Goal: Check status: Check status

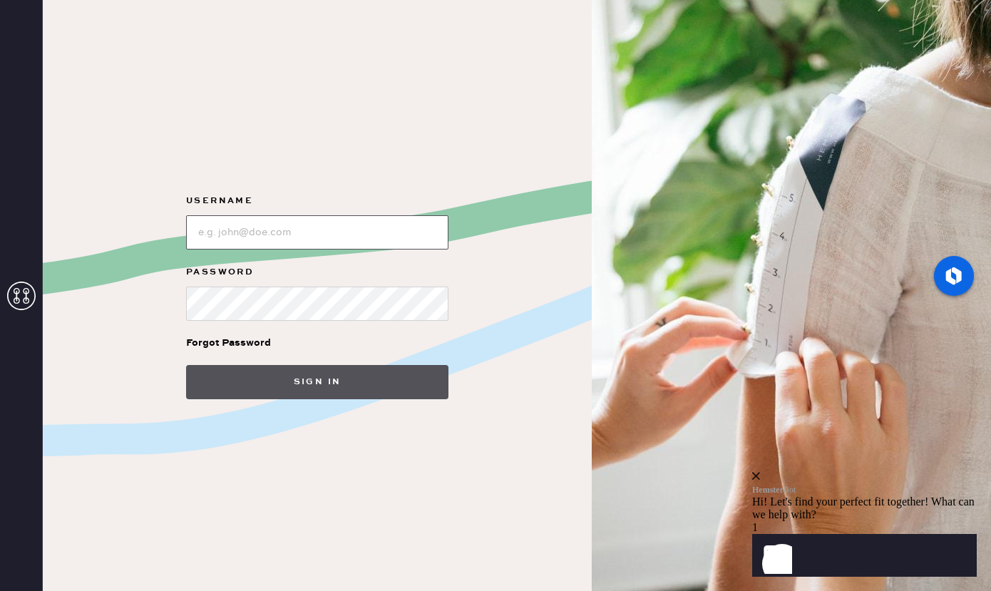
type input "[EMAIL_ADDRESS][DOMAIN_NAME]"
click at [359, 383] on button "Sign in" at bounding box center [317, 382] width 262 height 34
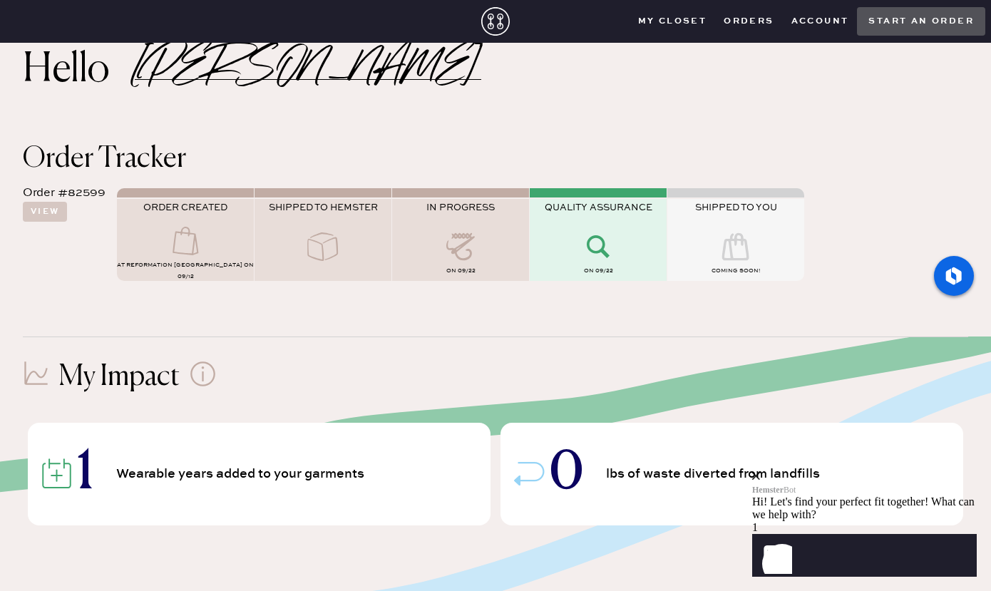
scroll to position [38, 0]
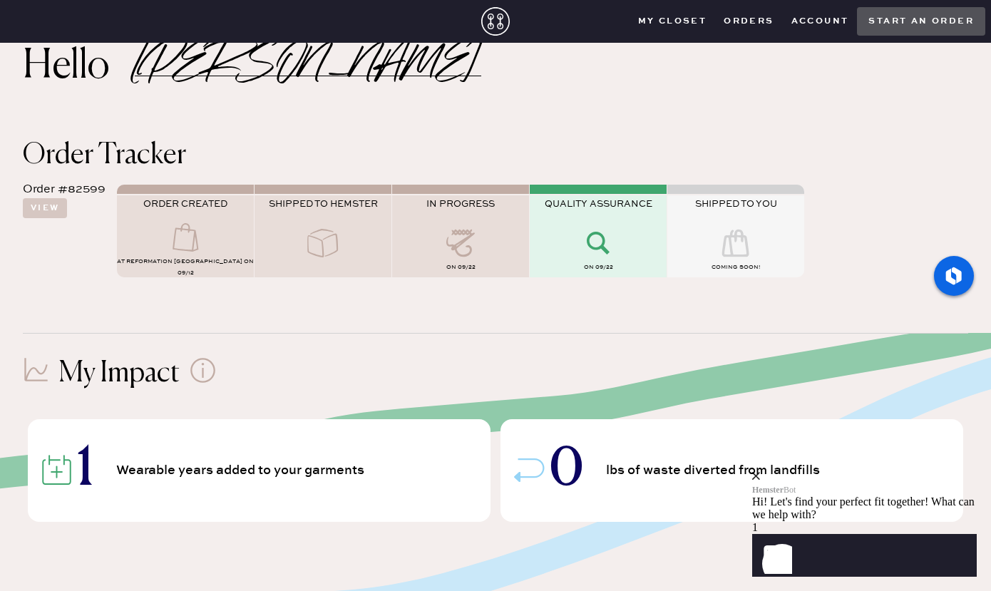
click at [963, 470] on div "close" at bounding box center [864, 476] width 225 height 13
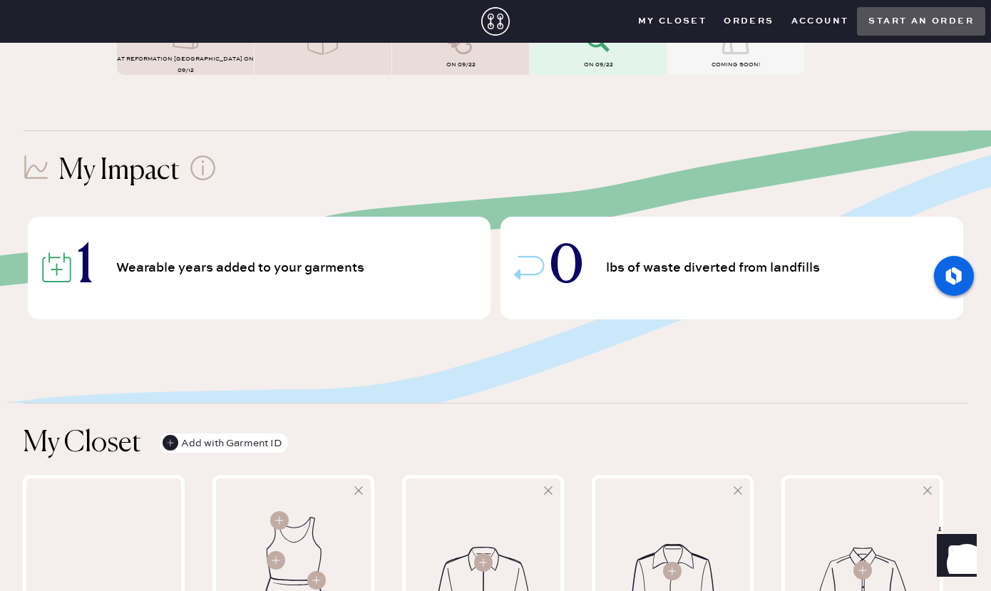
scroll to position [0, 0]
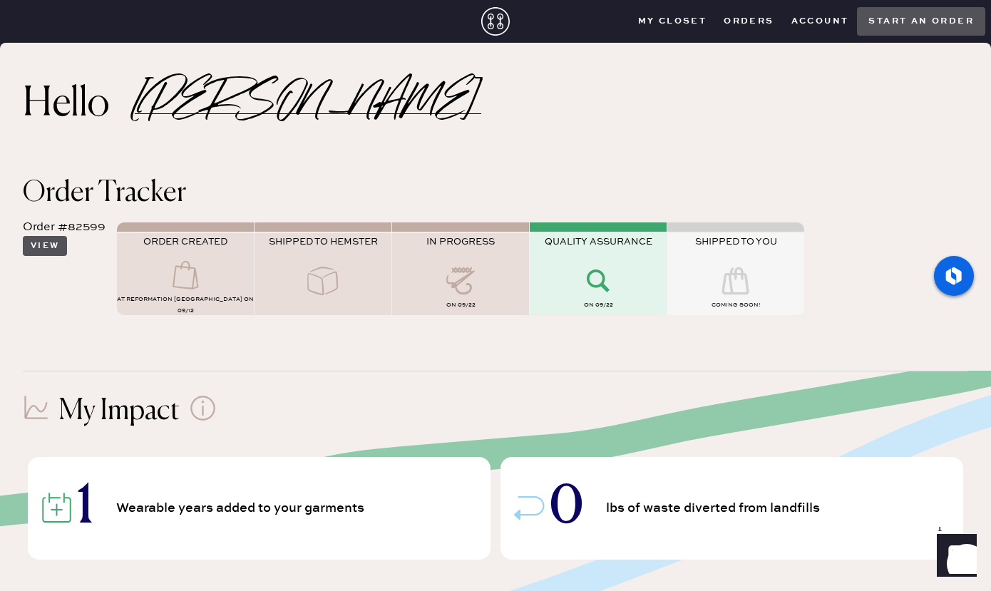
click at [57, 247] on button "View" at bounding box center [45, 246] width 44 height 20
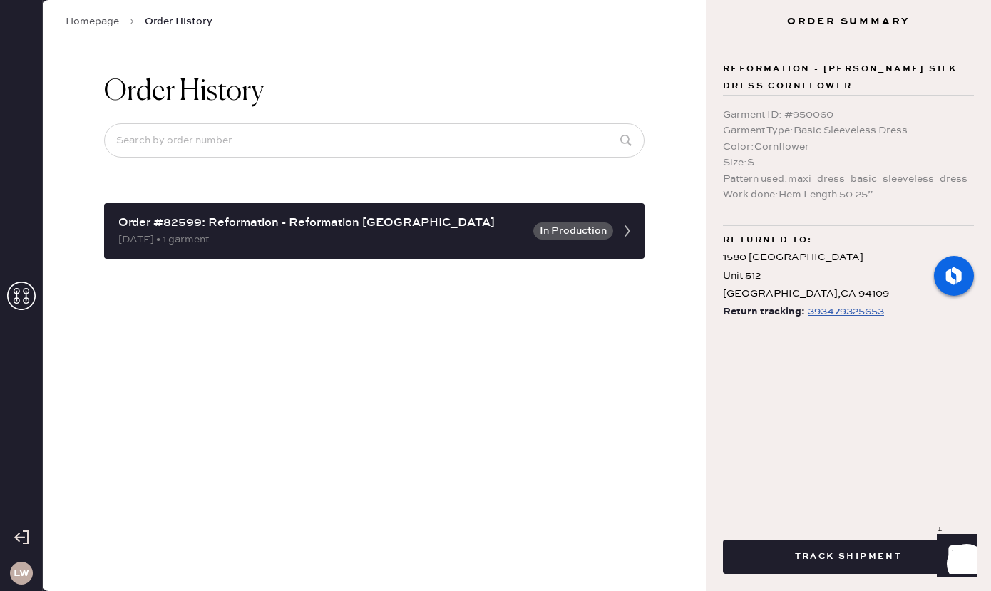
click at [411, 240] on div "[DATE] • 1 garment" at bounding box center [321, 240] width 406 height 16
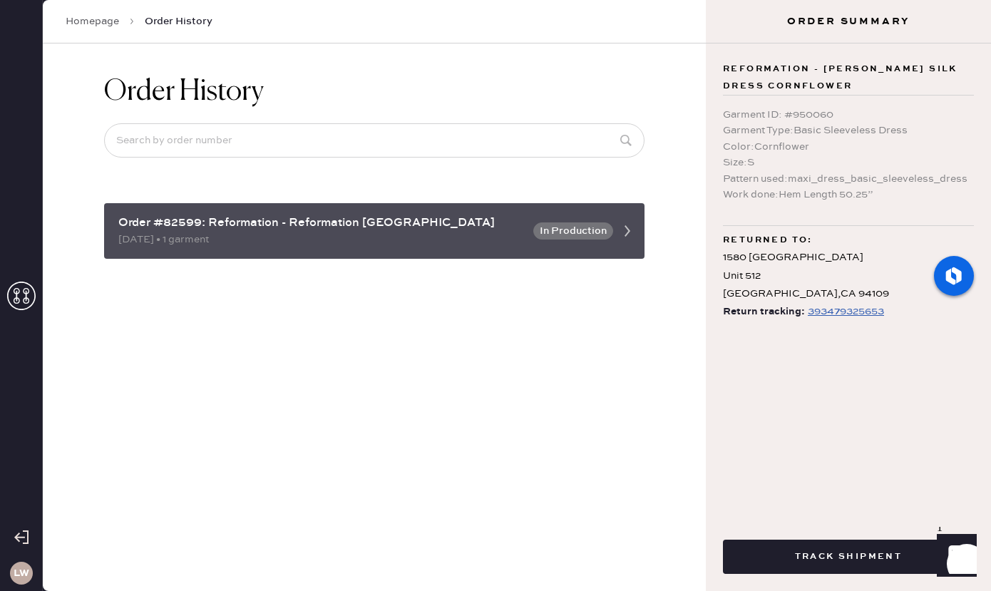
click at [619, 235] on icon at bounding box center [627, 231] width 29 height 29
click at [630, 234] on icon at bounding box center [627, 231] width 29 height 29
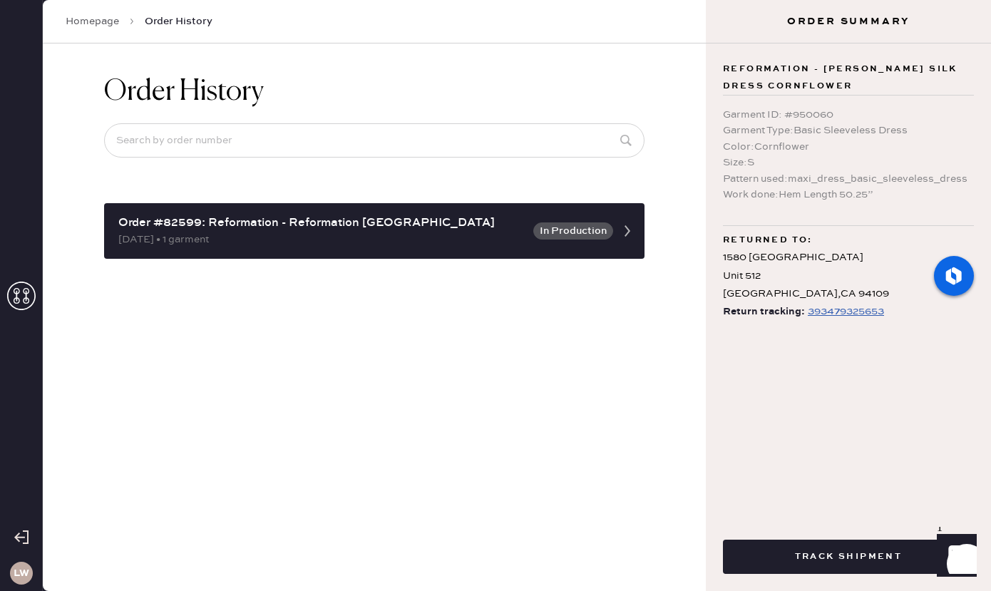
click at [830, 314] on div "393479325653" at bounding box center [846, 311] width 76 height 17
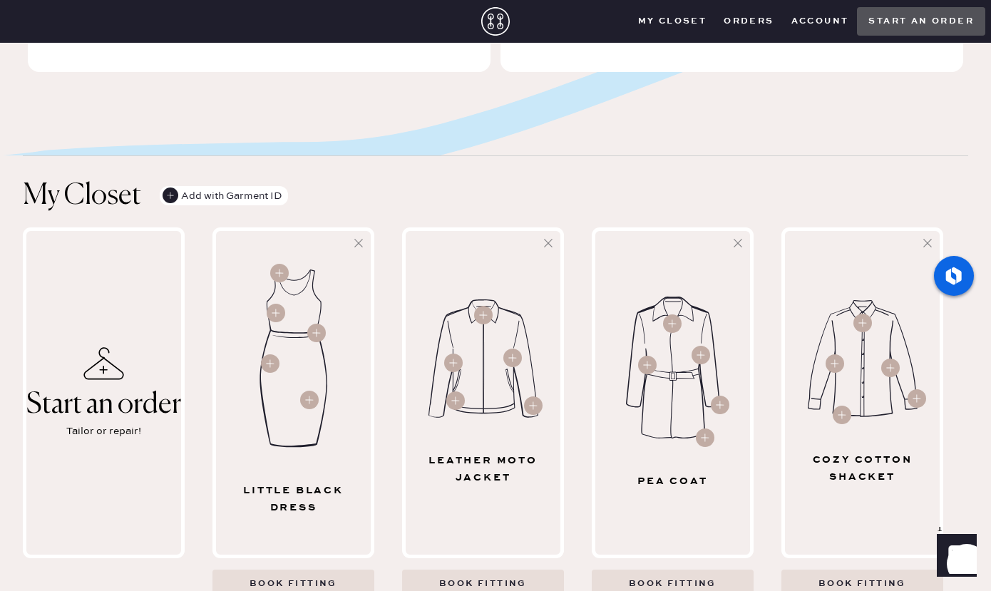
scroll to position [506, 0]
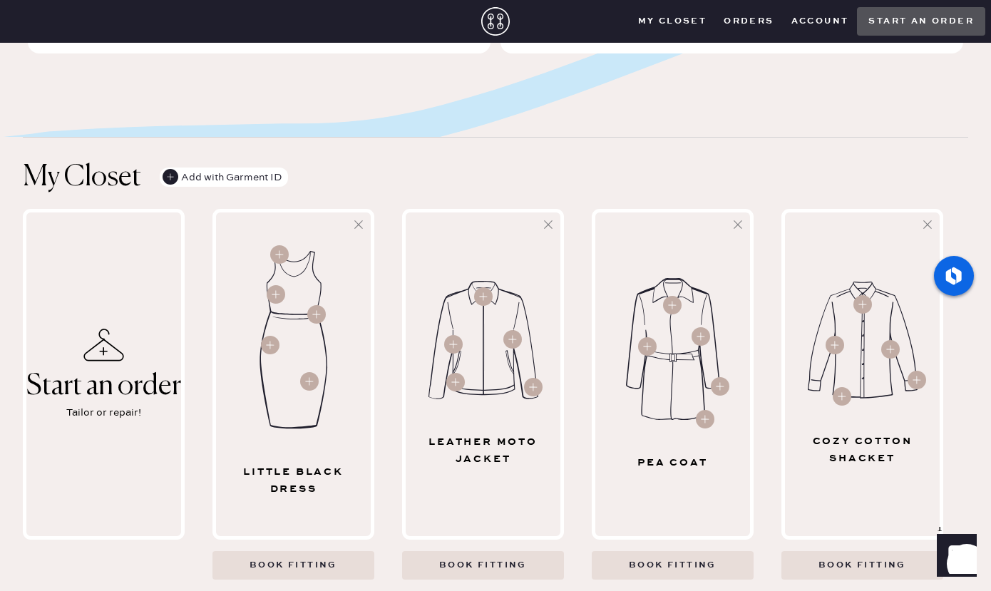
click at [604, 191] on div "My Closet Add with Garment ID" at bounding box center [495, 177] width 945 height 34
